Goal: Task Accomplishment & Management: Manage account settings

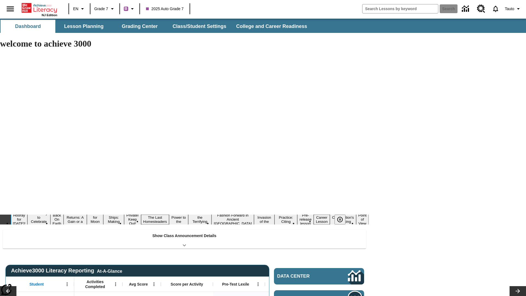
click at [27, 213] on button "Hooray for Constitution Day!" at bounding box center [19, 219] width 16 height 13
click at [340, 216] on icon "Pause" at bounding box center [340, 219] width 7 height 7
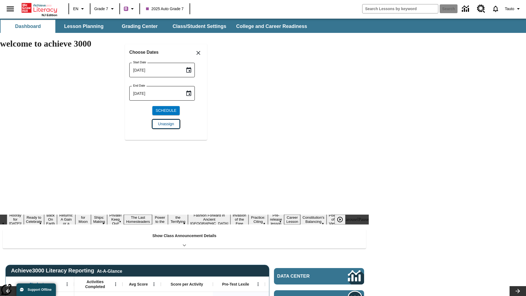
click at [166, 124] on span "Unassign" at bounding box center [166, 124] width 16 height 6
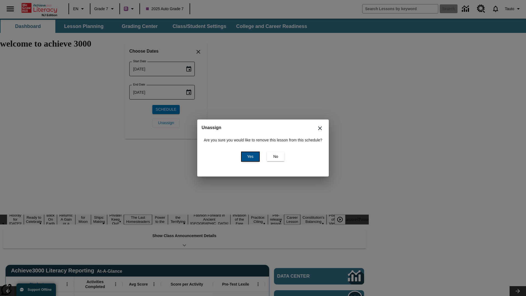
click at [249, 156] on span "Yes" at bounding box center [250, 157] width 6 height 6
